Goal: Information Seeking & Learning: Learn about a topic

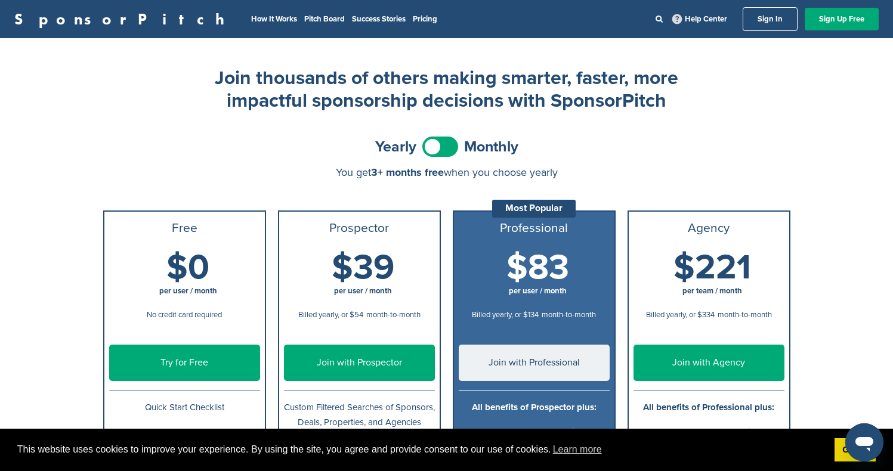
click at [314, 32] on div "SponsorPitch How It Works Pitch Board Success Stories Pricing Help Center Sign …" at bounding box center [446, 19] width 893 height 38
click at [304, 18] on link "Pitch Board" at bounding box center [324, 19] width 41 height 10
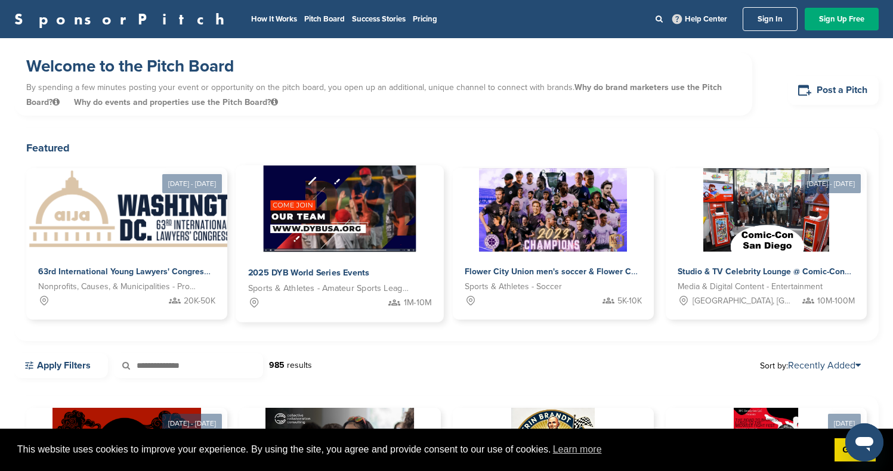
click at [365, 206] on img at bounding box center [340, 209] width 152 height 86
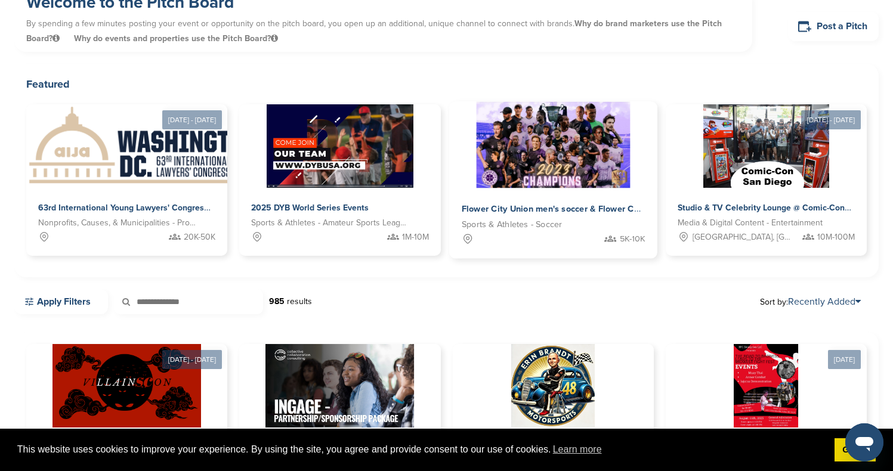
scroll to position [69, 0]
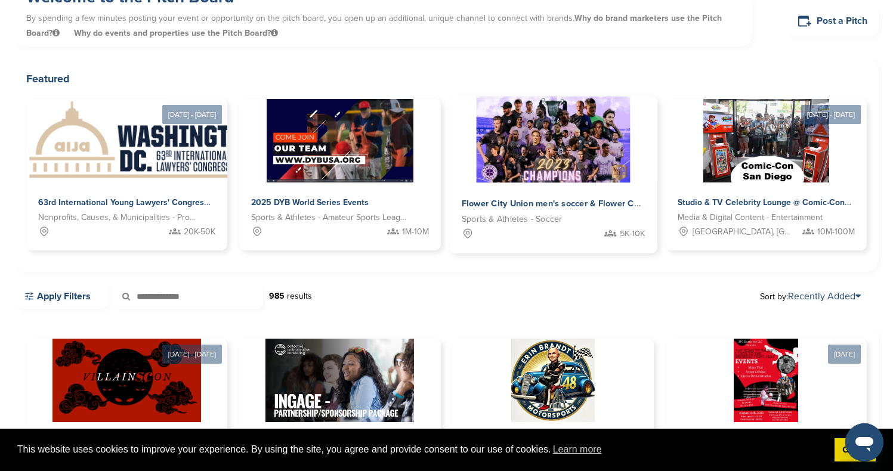
click at [591, 200] on span "Flower City Union men's soccer & Flower City 1872 women's soccer" at bounding box center [595, 204] width 269 height 11
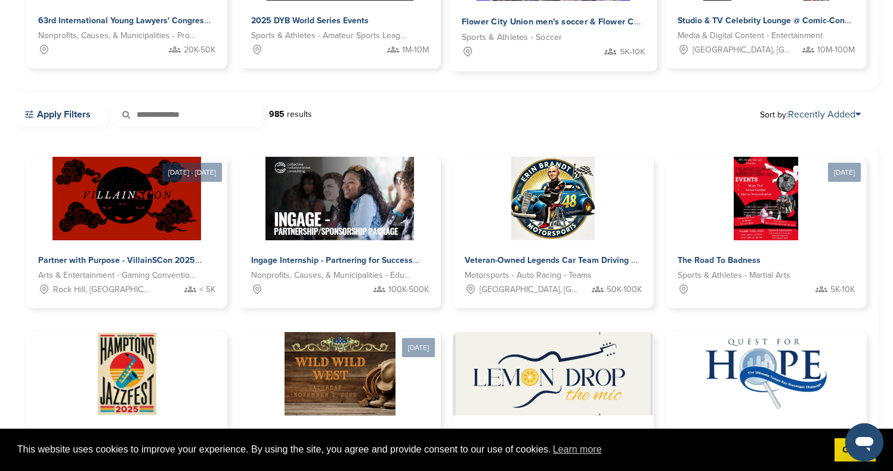
scroll to position [260, 0]
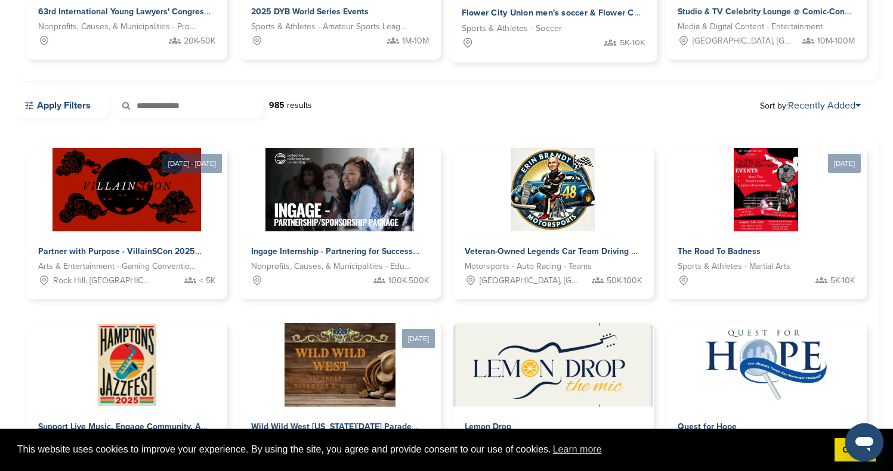
click at [591, 200] on img at bounding box center [552, 189] width 83 height 83
click at [658, 306] on div "Oct 31 - Nov 01, 2025 Partner with Purpose - VillainSCon 2025 Arts & Entertainm…" at bounding box center [446, 405] width 840 height 514
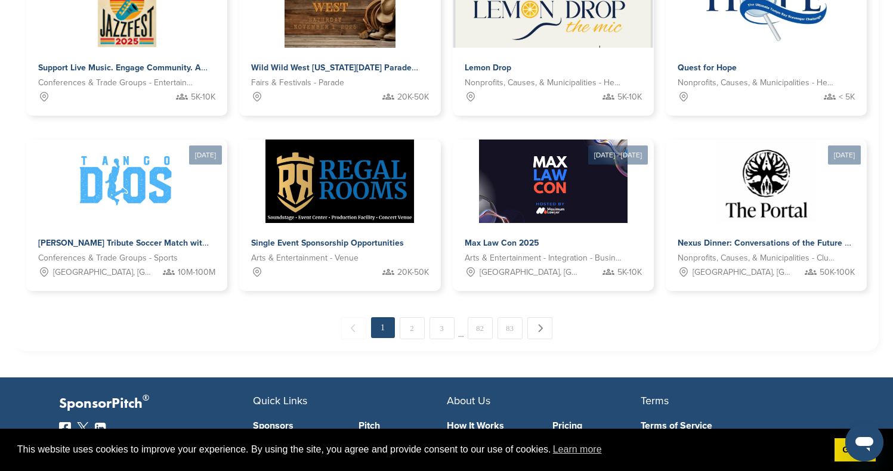
scroll to position [623, 0]
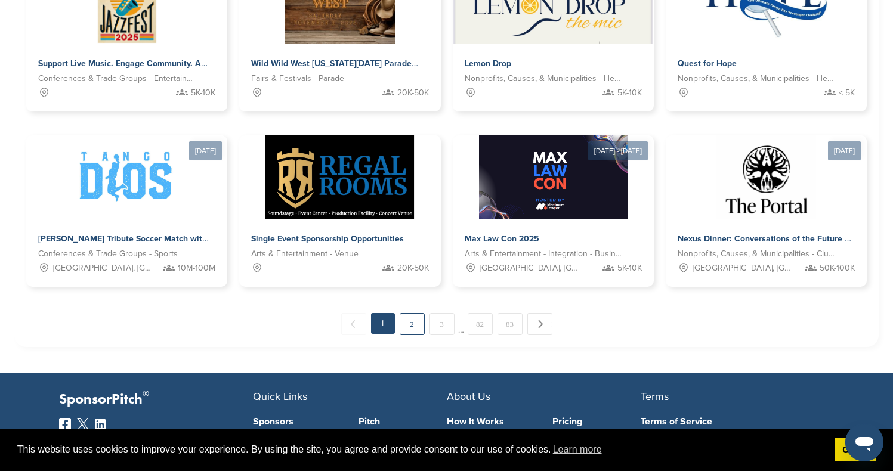
click at [413, 326] on link "2" at bounding box center [411, 324] width 25 height 22
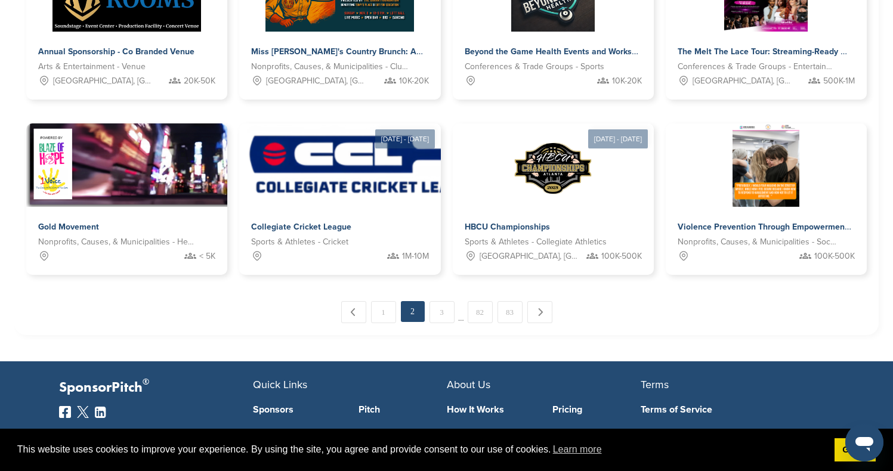
scroll to position [595, 0]
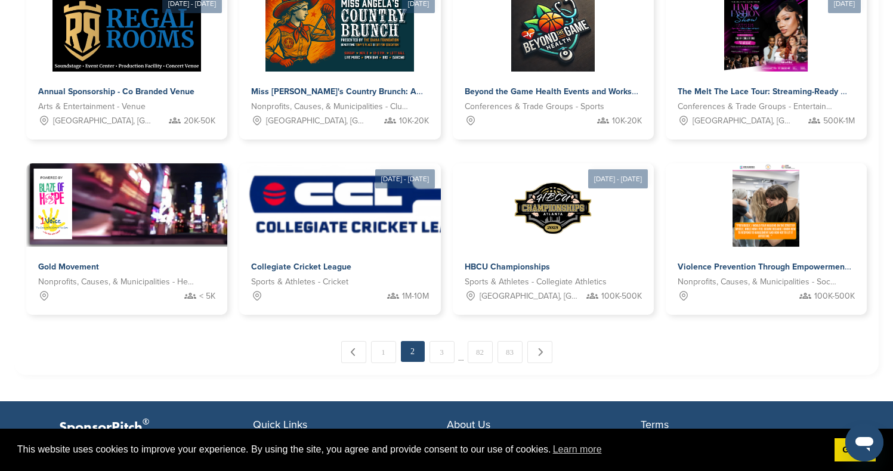
click at [653, 241] on div "Monthly Sponorship Arts & Entertainment - Venue 20K-50K Nov 22, 2025 Destined f…" at bounding box center [446, 70] width 840 height 514
click at [445, 350] on link "3" at bounding box center [441, 352] width 25 height 22
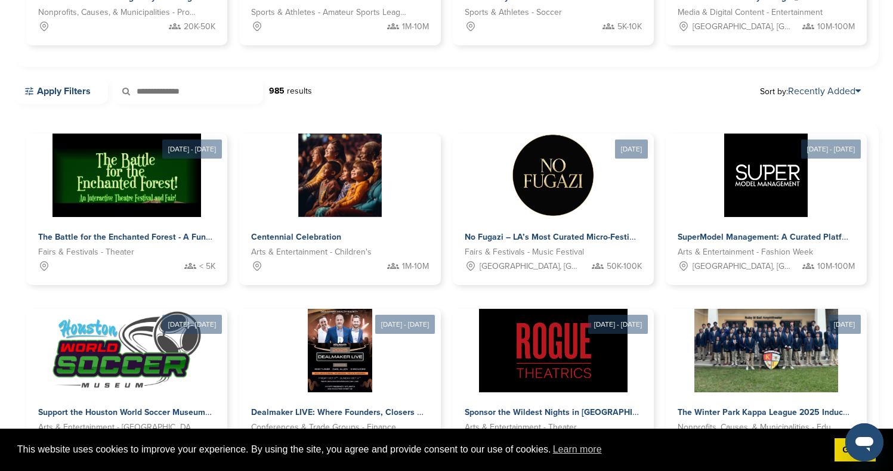
click at [659, 251] on div "Aug 30 - Sep 01, 2025 The Battle for the Enchanted Forest - A Fundraiser for Ca…" at bounding box center [446, 391] width 840 height 514
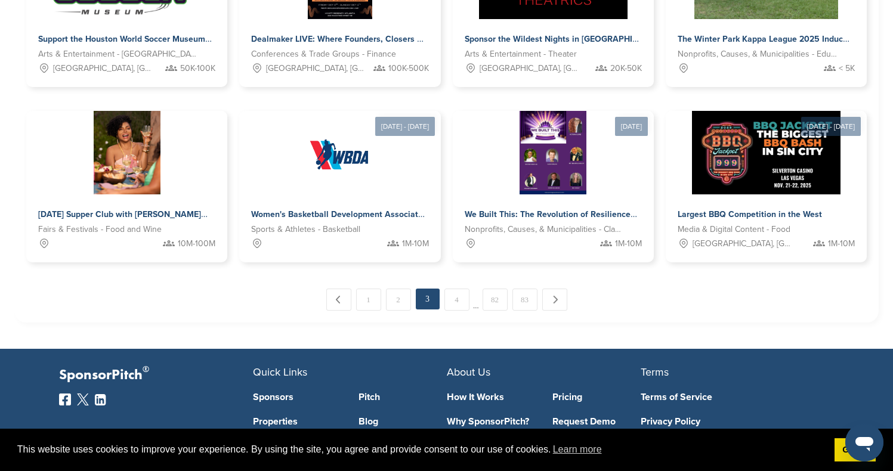
scroll to position [566, 0]
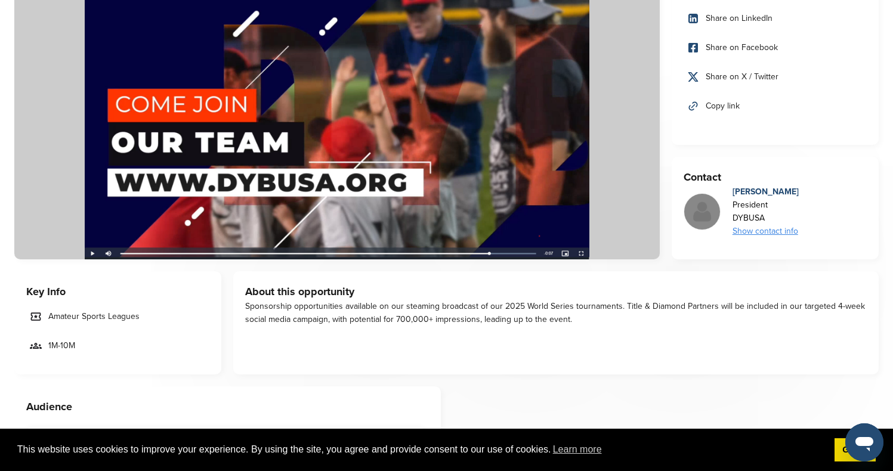
scroll to position [119, 0]
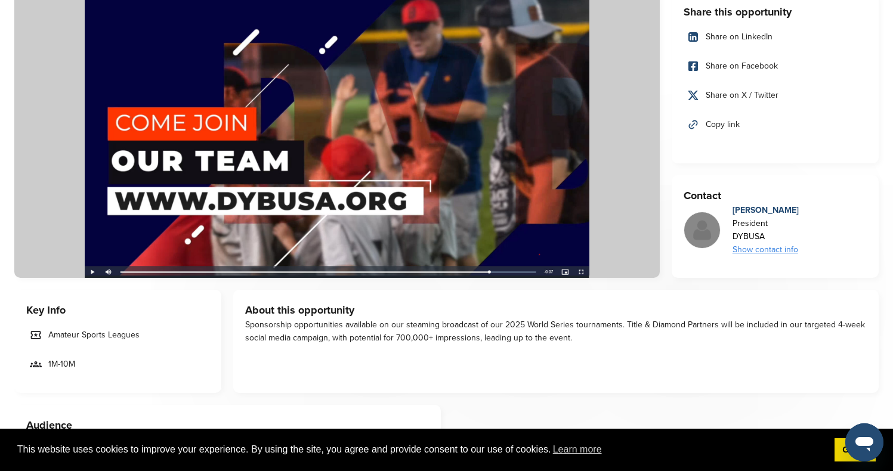
click at [95, 269] on img at bounding box center [336, 135] width 645 height 286
click at [91, 272] on img at bounding box center [336, 135] width 645 height 286
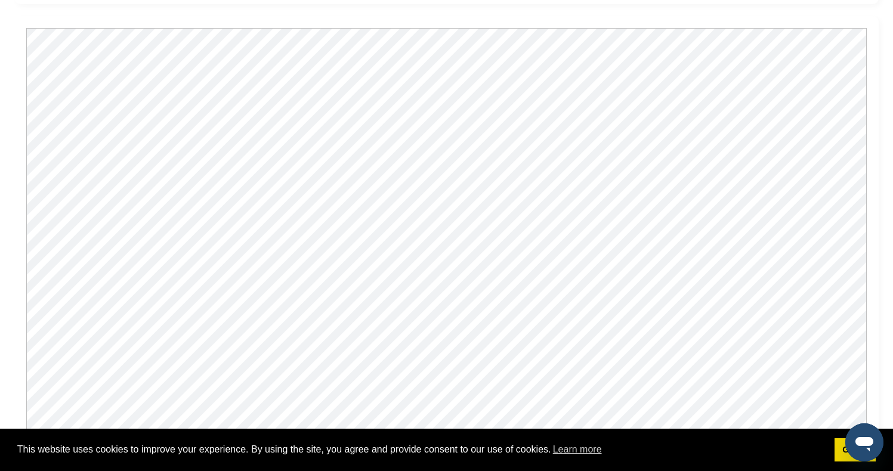
scroll to position [959, 0]
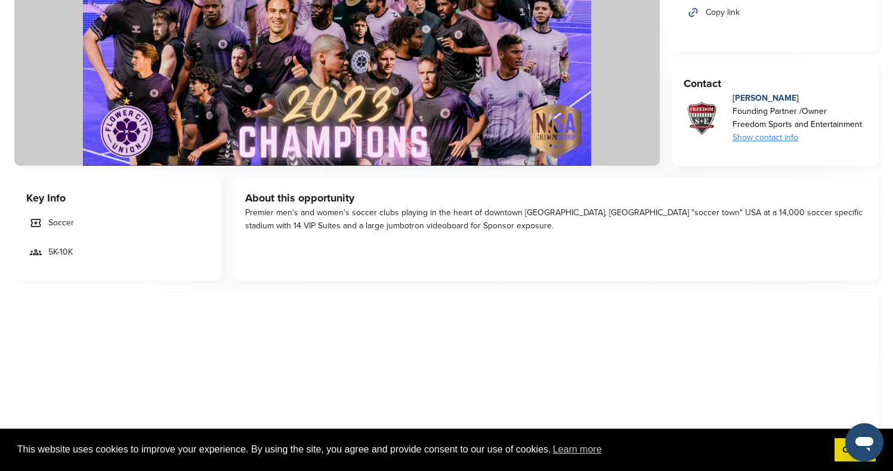
scroll to position [122, 0]
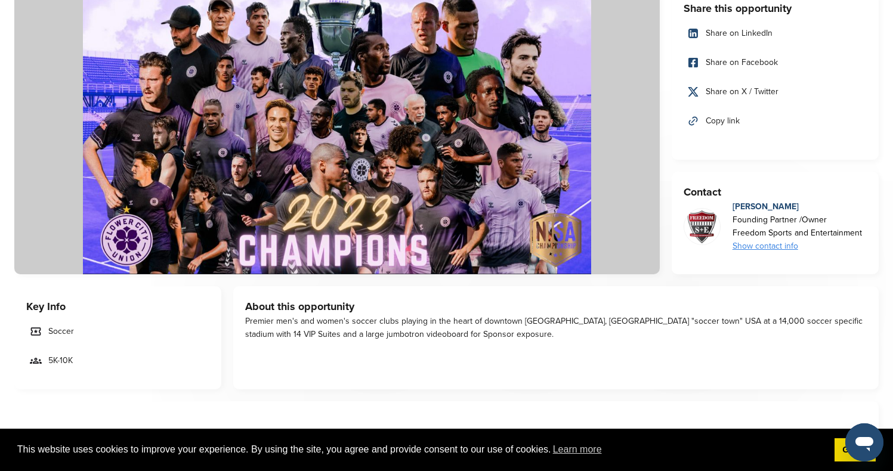
click at [359, 146] on img at bounding box center [336, 131] width 645 height 286
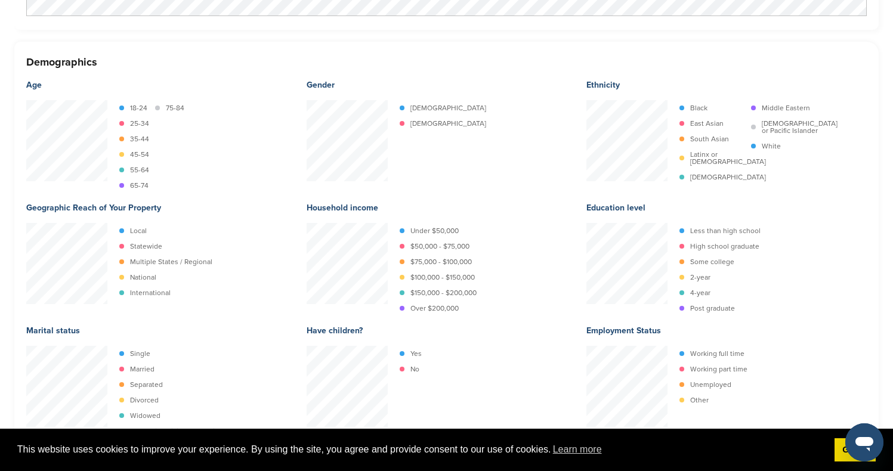
scroll to position [264, 0]
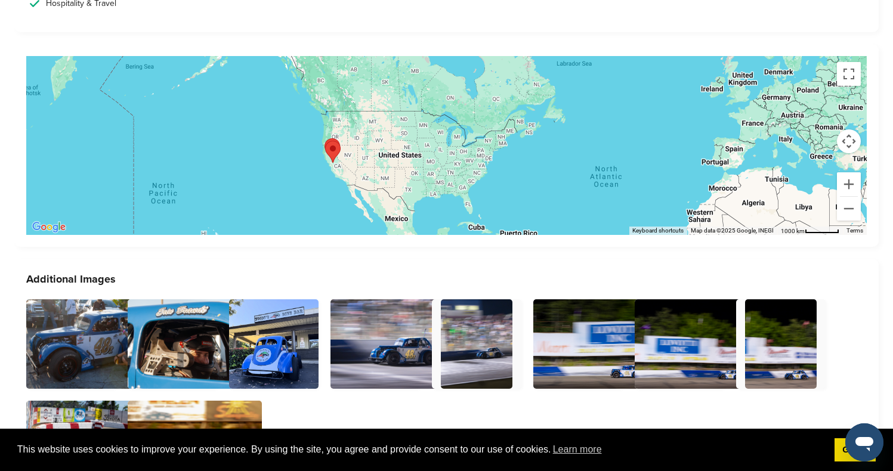
scroll to position [2493, 0]
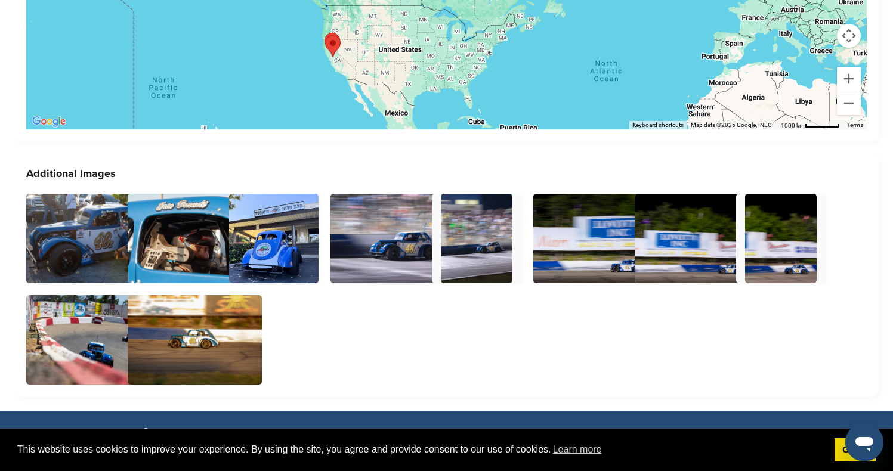
click at [292, 216] on img at bounding box center [273, 238] width 89 height 89
